Goal: Task Accomplishment & Management: Use online tool/utility

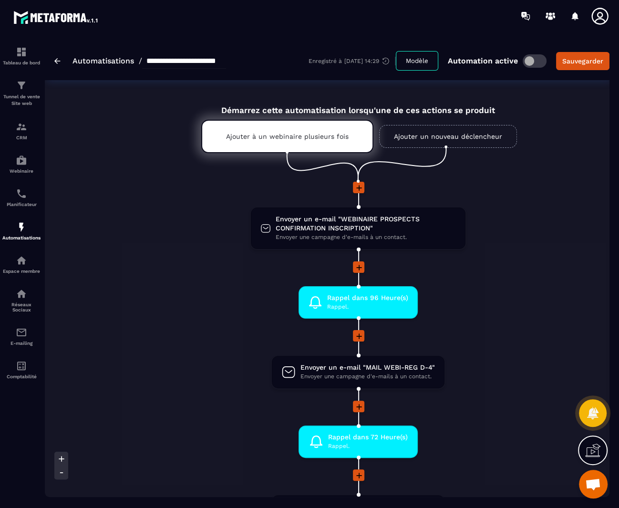
scroll to position [0, 671]
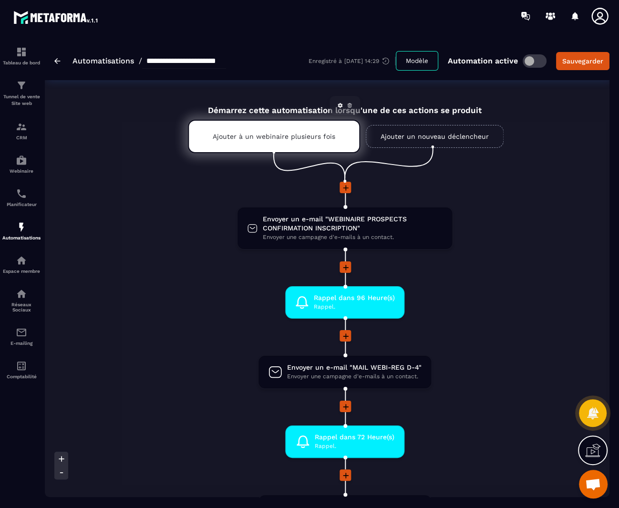
click at [323, 139] on div "Ajouter à un webinaire plusieurs fois" at bounding box center [274, 136] width 172 height 33
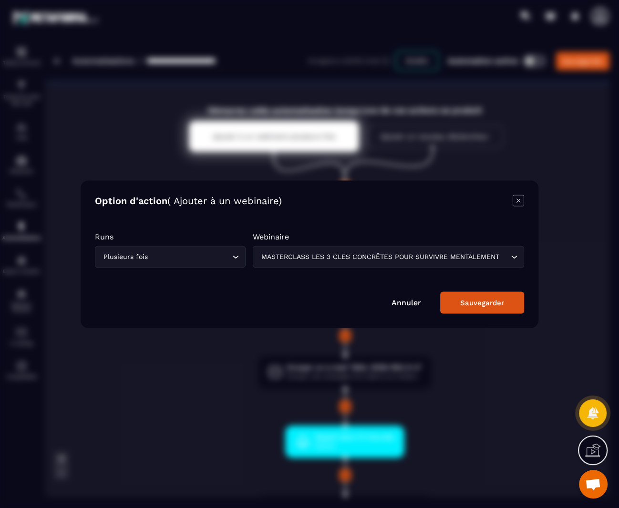
click at [521, 200] on icon "Modal window" at bounding box center [518, 200] width 11 height 11
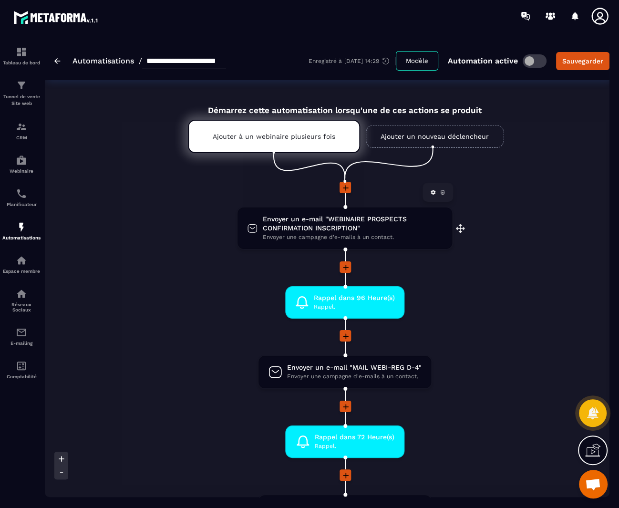
click at [397, 229] on span "Envoyer un e-mail "WEBINAIRE PROSPECTS CONFIRMATION INSCRIPTION"" at bounding box center [352, 224] width 180 height 18
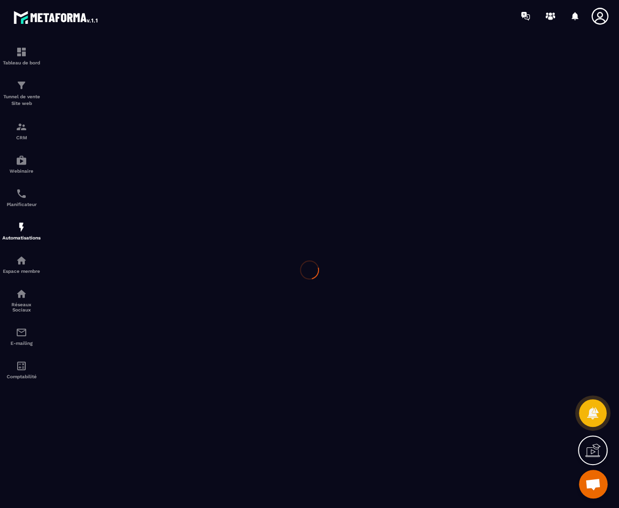
click at [397, 229] on div at bounding box center [309, 270] width 619 height 476
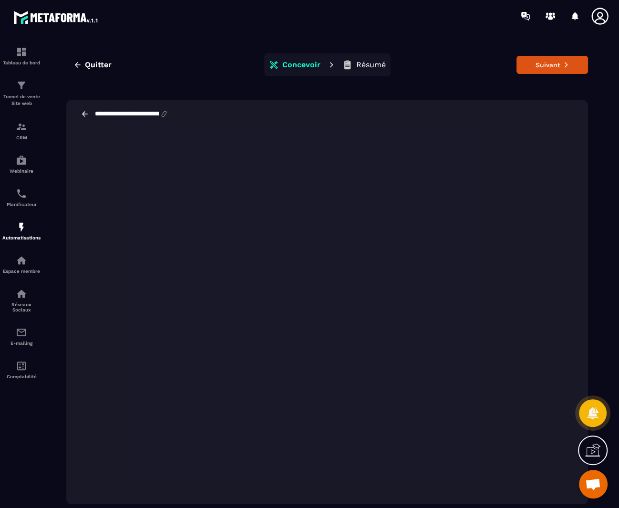
click at [362, 61] on p "Résumé" at bounding box center [371, 65] width 30 height 10
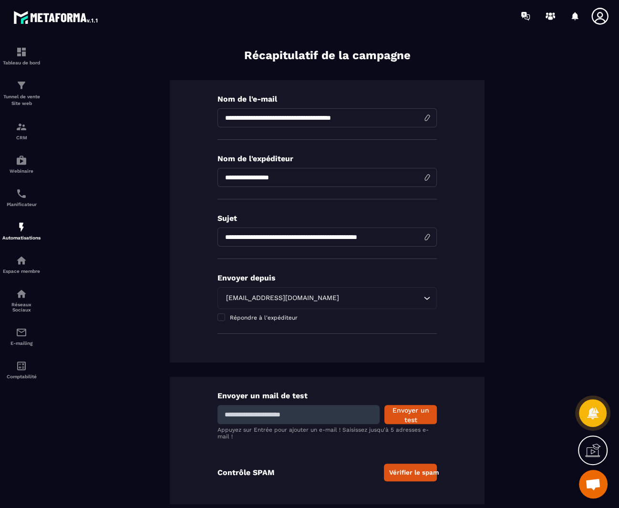
scroll to position [21, 0]
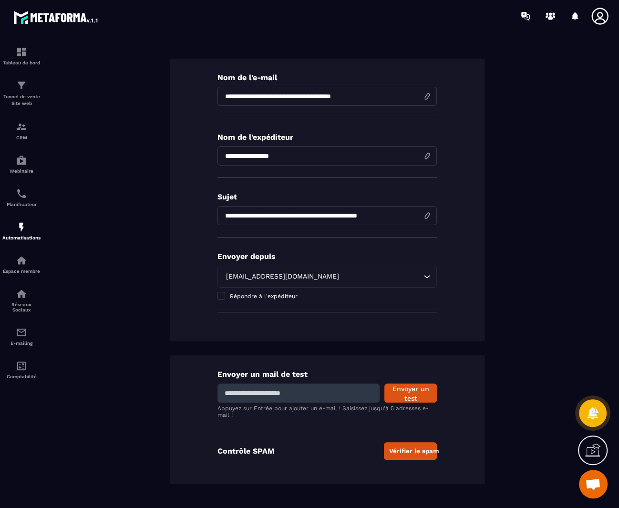
click at [343, 392] on input at bounding box center [298, 392] width 162 height 19
type input "**********"
click at [396, 401] on button "Envoyer un test" at bounding box center [410, 392] width 52 height 19
click at [28, 168] on div "Webinaire" at bounding box center [21, 164] width 38 height 19
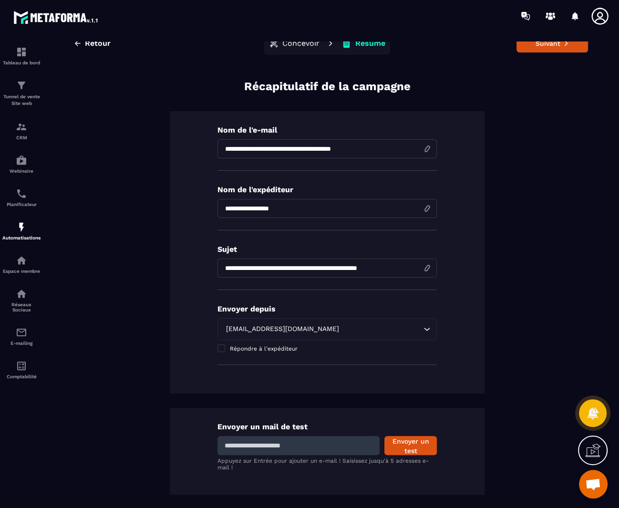
scroll to position [0, 0]
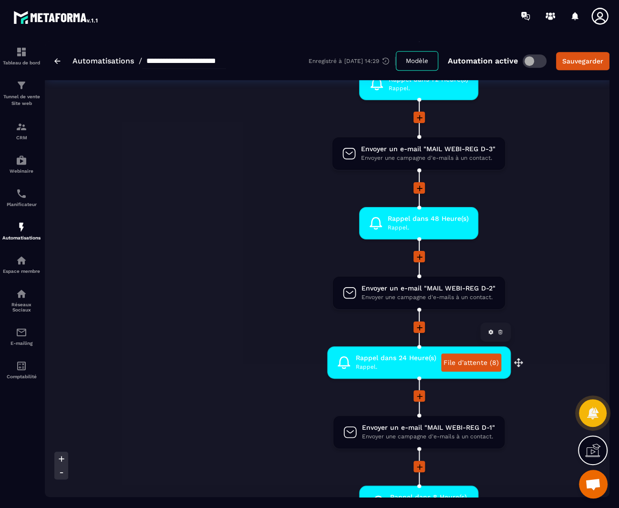
scroll to position [0, 609]
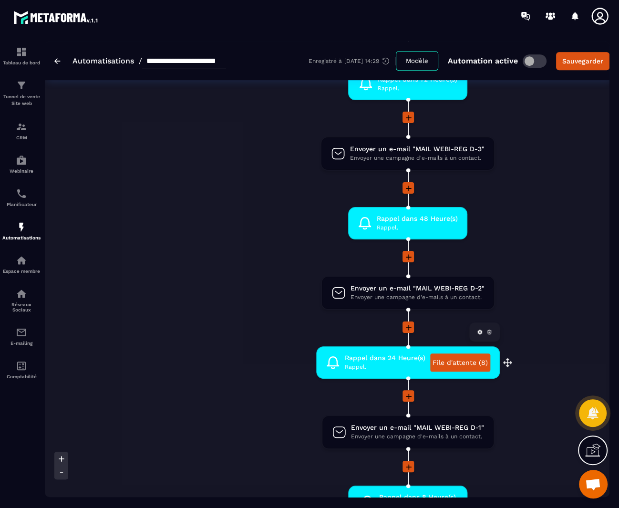
click at [471, 361] on link "File d'attente (8)" at bounding box center [460, 362] width 60 height 18
